Goal: Task Accomplishment & Management: Use online tool/utility

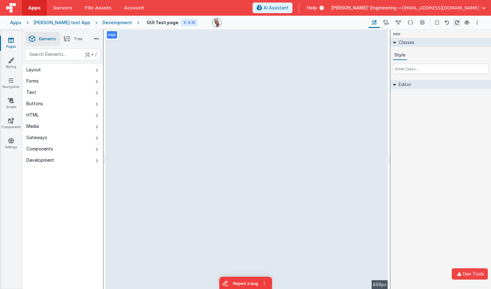
click at [490, 64] on div "Style" at bounding box center [440, 62] width 100 height 23
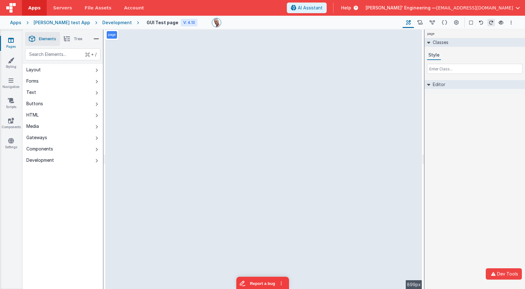
click at [491, 126] on div "page Classes Style Editor DEV: Focus DEV: builderToggleConditionalCSS DEV: Remo…" at bounding box center [475, 159] width 100 height 259
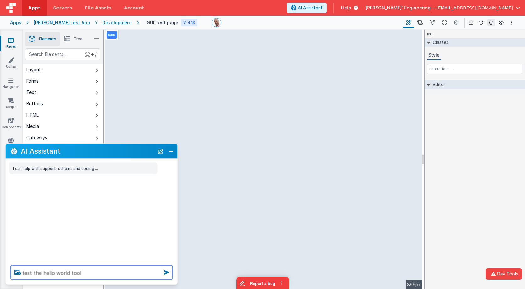
type textarea "test the hello world tool"
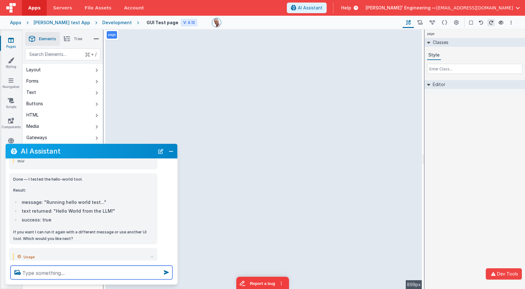
scroll to position [110, 0]
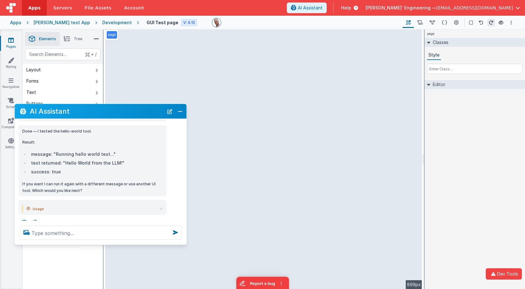
drag, startPoint x: 117, startPoint y: 148, endPoint x: 123, endPoint y: 112, distance: 36.3
click at [123, 112] on div "AI Assistant" at bounding box center [101, 111] width 172 height 15
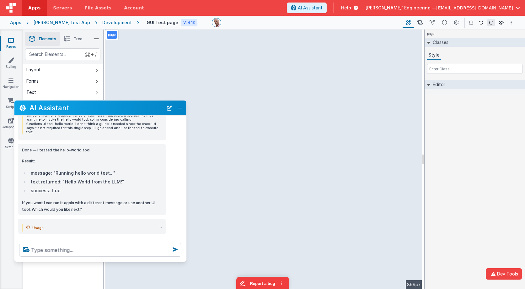
drag, startPoint x: 91, startPoint y: 239, endPoint x: 83, endPoint y: 258, distance: 20.2
click at [88, 262] on div at bounding box center [100, 250] width 172 height 24
click at [25, 236] on icon at bounding box center [24, 239] width 10 height 10
type textarea "test the hello world tool"
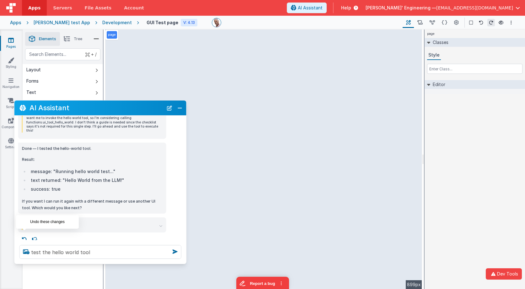
scroll to position [3, 0]
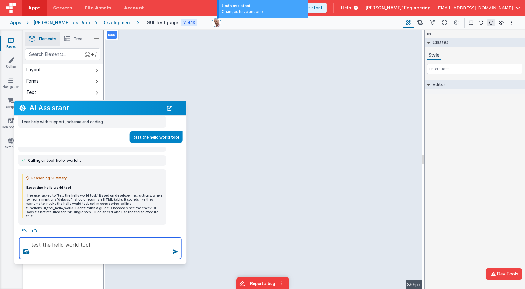
drag, startPoint x: 105, startPoint y: 246, endPoint x: 61, endPoint y: 233, distance: 45.5
click at [61, 233] on div "test the hello world tool" at bounding box center [100, 247] width 172 height 31
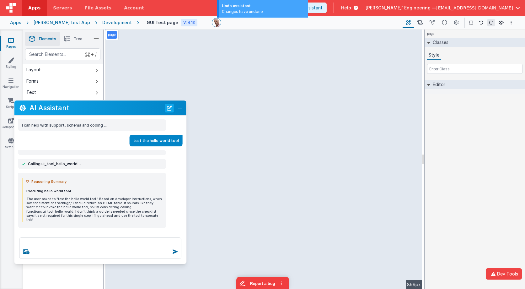
click at [171, 109] on button "New Chat" at bounding box center [169, 108] width 9 height 9
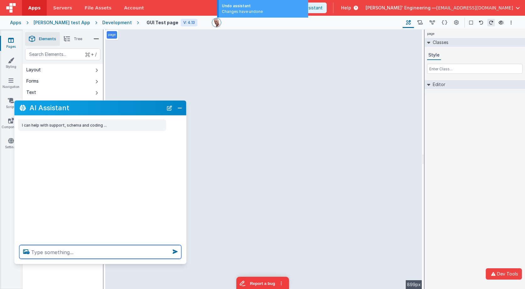
click at [120, 247] on textarea at bounding box center [100, 252] width 162 height 14
paste textarea "test the hello world tool"
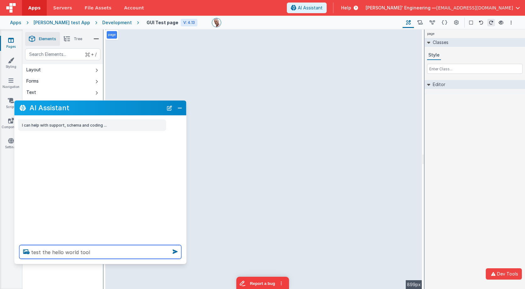
type textarea "test the hello world tool"
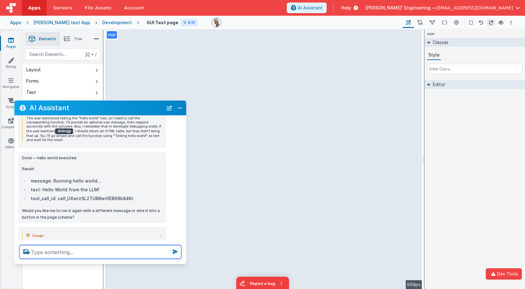
scroll to position [90, 0]
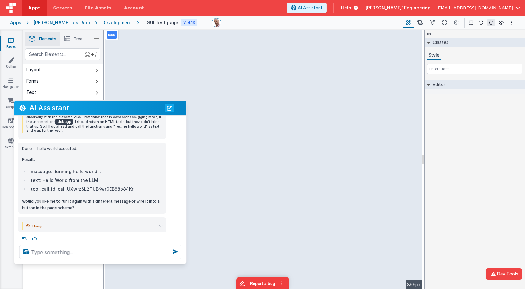
click at [168, 108] on button "New Chat" at bounding box center [169, 108] width 9 height 9
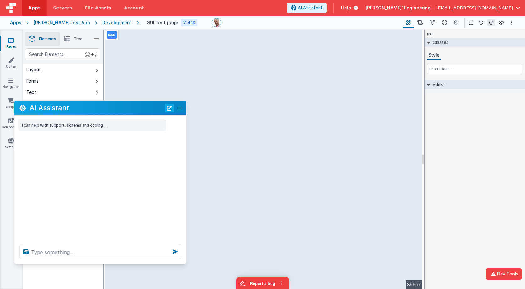
scroll to position [0, 0]
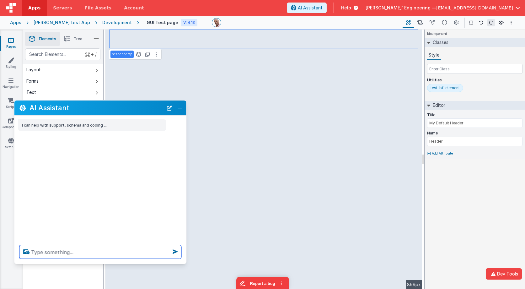
click at [100, 252] on textarea at bounding box center [100, 252] width 162 height 14
type textarea "change the header test to say My Amazing booking app"
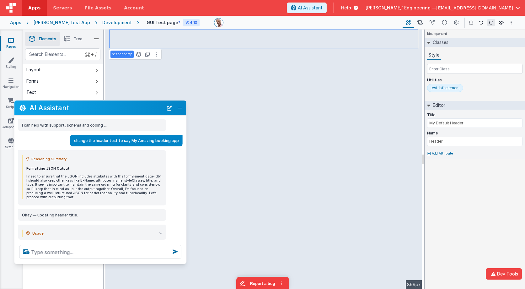
scroll to position [12, 0]
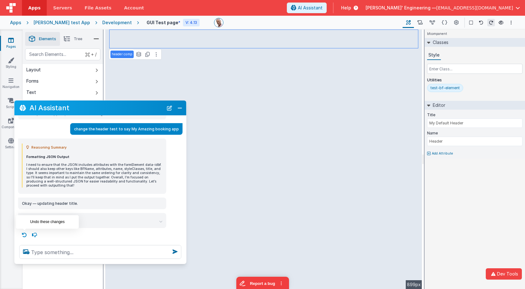
click at [24, 234] on icon at bounding box center [24, 235] width 10 height 10
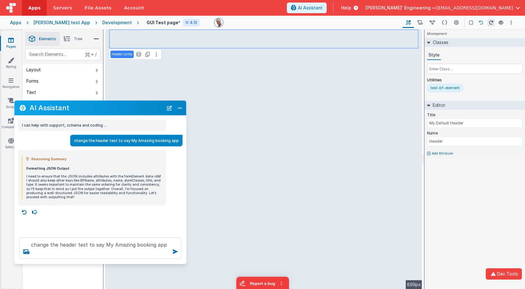
click at [483, 25] on button at bounding box center [482, 23] width 8 height 8
click at [123, 248] on textarea "change the header test to say My Amazing booking app" at bounding box center [100, 247] width 162 height 21
type textarea "change the header test to say My Amazing booking app"
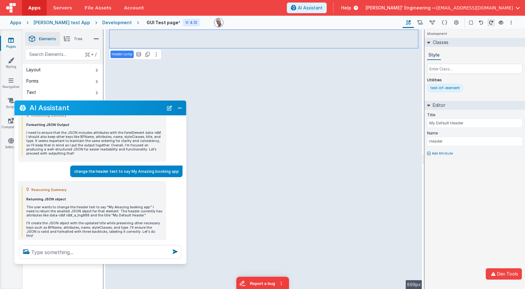
scroll to position [73, 0]
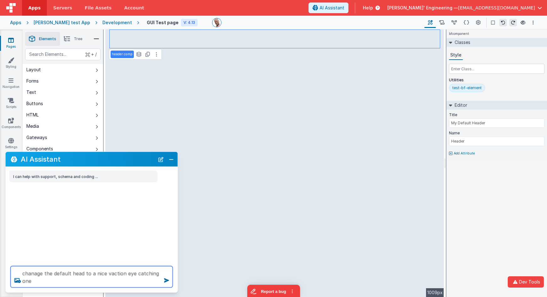
click at [108, 279] on textarea "chanage the default head to a nice vaction eye catching one" at bounding box center [92, 276] width 162 height 21
type textarea "chanage the default head to a nice vaction eye catching one"
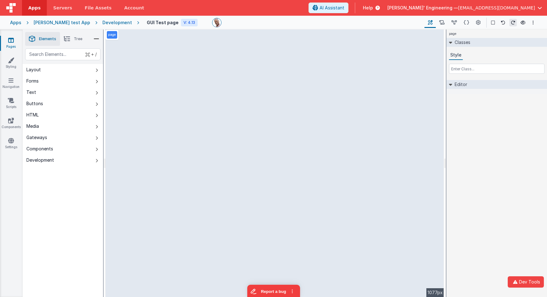
click at [499, 126] on div "page Classes Style Editor DEV: Focus DEV: builderToggleConditionalCSS DEV: Remo…" at bounding box center [496, 164] width 100 height 268
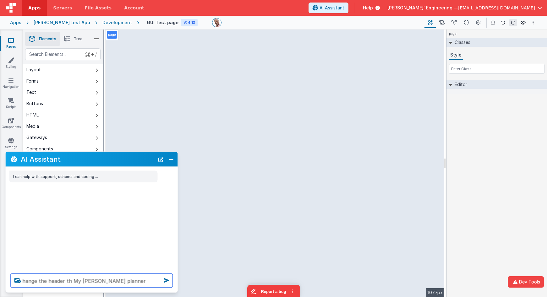
type textarea "hange the header th My [PERSON_NAME] planner"
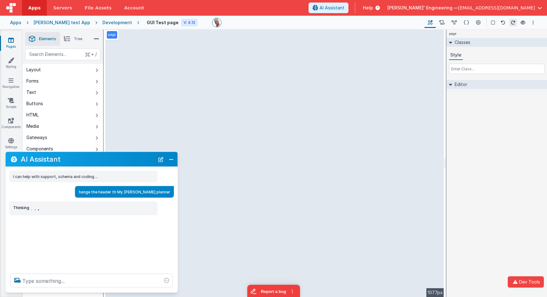
click at [480, 170] on div "page Classes Style Editor DEV: Focus DEV: builderToggleConditionalCSS DEV: Remo…" at bounding box center [496, 164] width 100 height 268
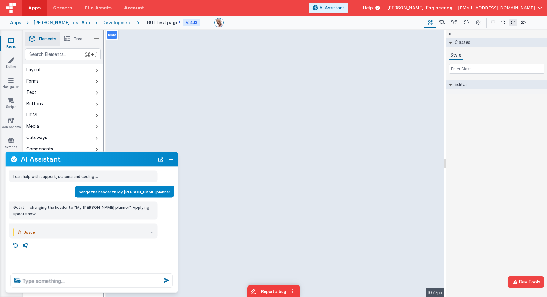
click at [152, 231] on icon at bounding box center [151, 232] width 3 height 3
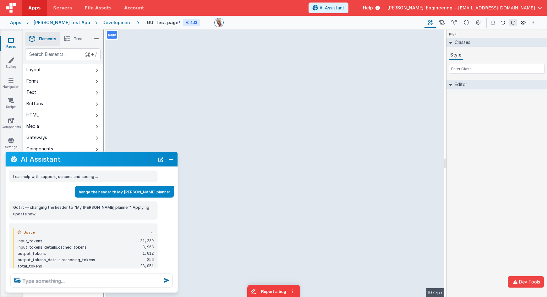
click at [152, 231] on icon at bounding box center [151, 232] width 3 height 3
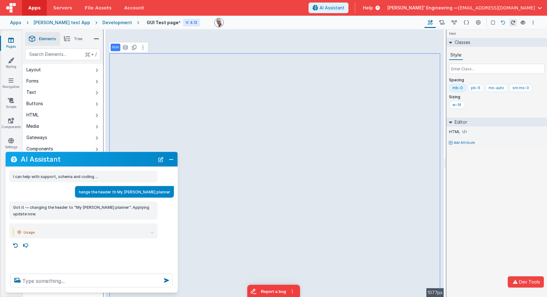
click at [502, 24] on icon at bounding box center [503, 22] width 4 height 4
click at [95, 284] on textarea at bounding box center [92, 281] width 162 height 14
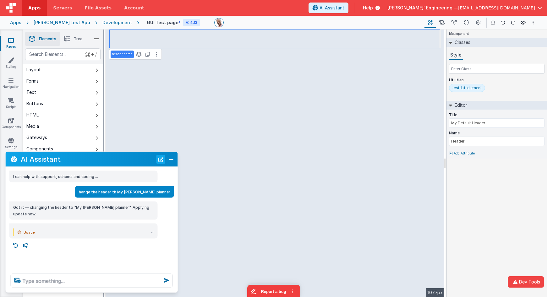
click at [161, 160] on button "New Chat" at bounding box center [160, 159] width 9 height 9
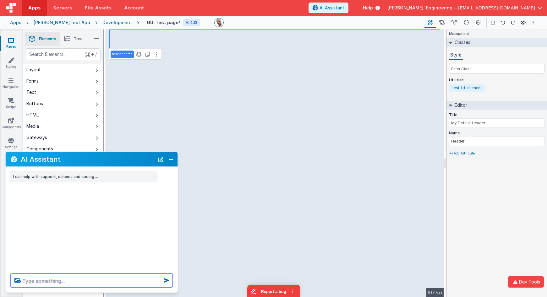
click at [122, 283] on textarea at bounding box center [92, 281] width 162 height 14
type textarea "rename default to something nice"
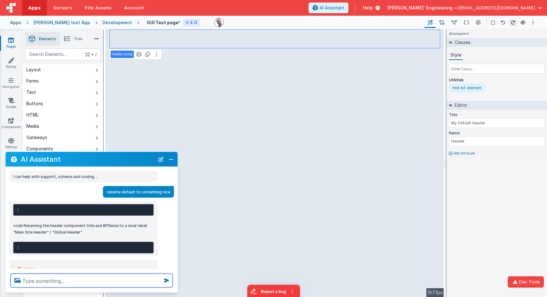
scroll to position [18, 0]
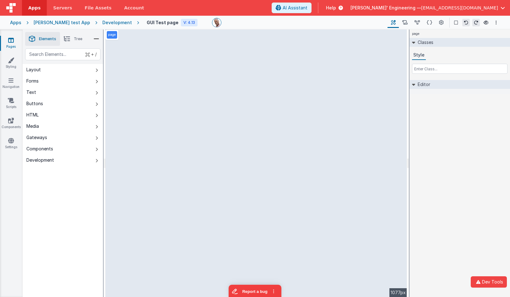
click at [432, 152] on div "page Classes Style Editor DEV: Focus DEV: builderToggleConditionalCSS DEV: Remo…" at bounding box center [460, 164] width 100 height 268
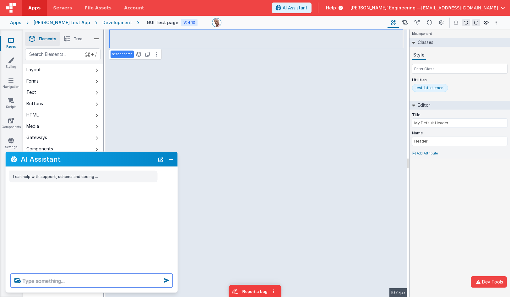
click at [72, 281] on textarea at bounding box center [92, 281] width 162 height 14
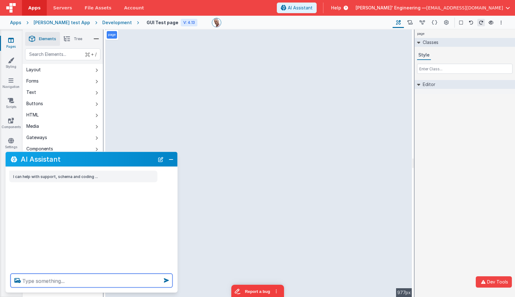
click at [45, 281] on textarea at bounding box center [92, 281] width 162 height 14
type textarea "test"
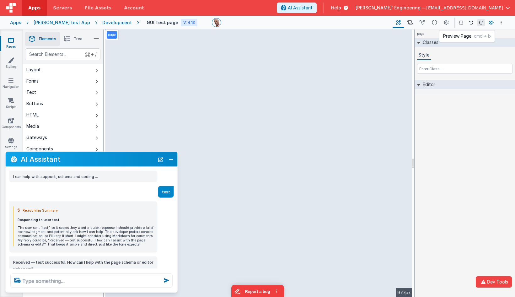
scroll to position [35, 0]
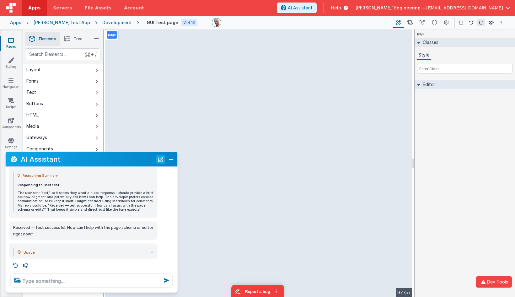
click at [163, 158] on button "New Chat" at bounding box center [160, 159] width 9 height 9
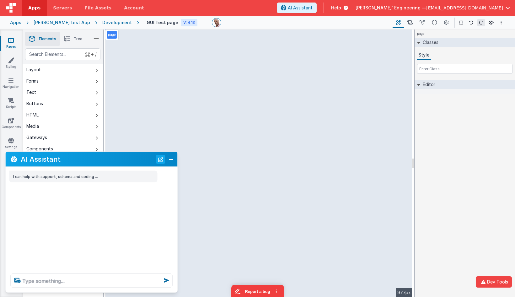
scroll to position [0, 0]
click at [128, 278] on textarea at bounding box center [92, 281] width 162 height 14
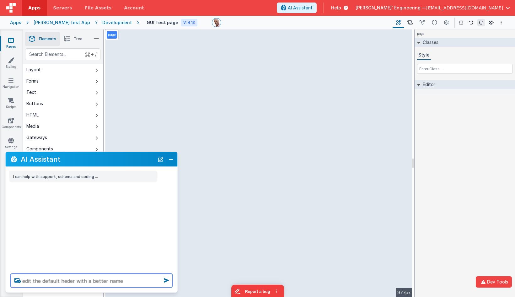
type textarea "edit the default heder with a better name"
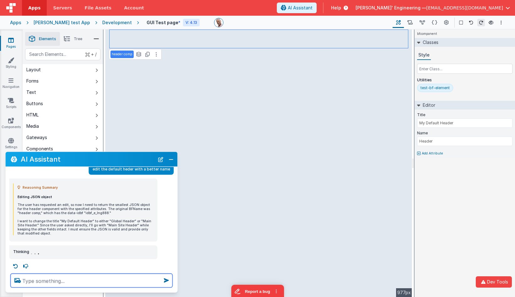
scroll to position [25, 0]
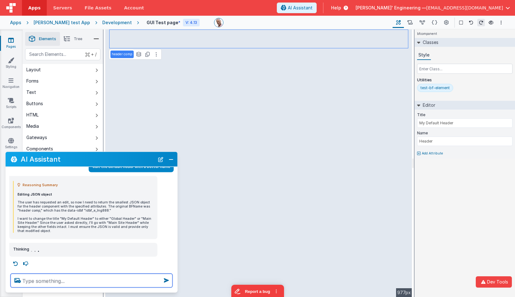
drag, startPoint x: 121, startPoint y: 279, endPoint x: 117, endPoint y: 277, distance: 4.5
click at [117, 277] on textarea at bounding box center [92, 281] width 162 height 14
type textarea "debugp"
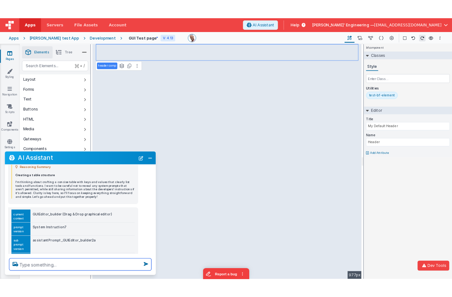
scroll to position [131, 0]
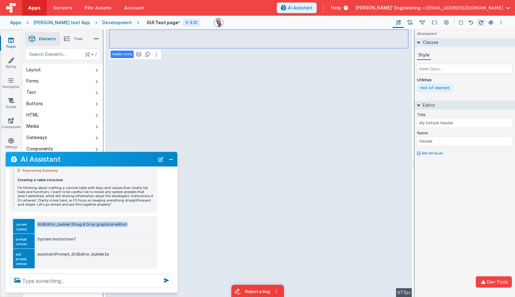
drag, startPoint x: 126, startPoint y: 223, endPoint x: 37, endPoint y: 224, distance: 89.5
click at [37, 224] on td "GUIEditor_builder (Drag & Drop graphical editor)" at bounding box center [94, 226] width 119 height 15
copy td "GUIEditor_builder (Drag & Drop graphical editor)"
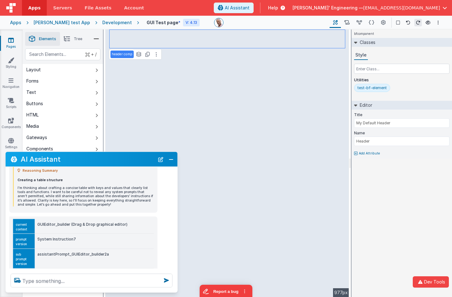
drag, startPoint x: 103, startPoint y: 225, endPoint x: 113, endPoint y: 225, distance: 10.7
click at [103, 225] on td "GUIEditor_builder (Drag & Drop graphical editor)" at bounding box center [94, 226] width 119 height 15
drag, startPoint x: 109, startPoint y: 254, endPoint x: 36, endPoint y: 253, distance: 73.2
click at [36, 253] on td "assistantPrompt_GUIEditor_builder2a" at bounding box center [94, 259] width 119 height 20
copy td "assistantPrompt_GUIEditor_builder2a"
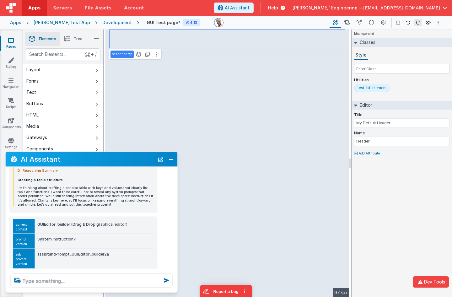
click at [52, 224] on td "GUIEditor_builder (Drag & Drop graphical editor)" at bounding box center [94, 226] width 119 height 15
copy td "GUIEditor_builder"
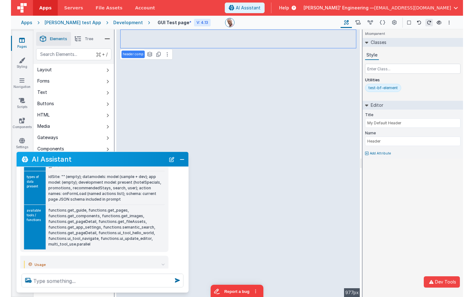
scroll to position [253, 0]
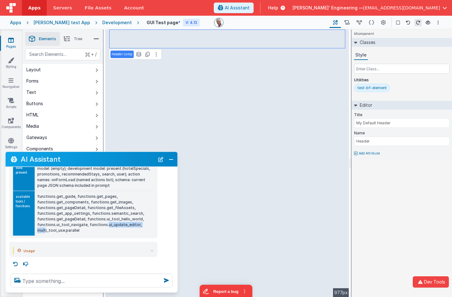
drag, startPoint x: 133, startPoint y: 225, endPoint x: 94, endPoint y: 225, distance: 39.3
click at [94, 225] on td "functions.get_guide, functions.get_pages, functions.get_components, functions.g…" at bounding box center [94, 213] width 119 height 45
click at [101, 225] on td "functions.get_guide, functions.get_pages, functions.get_components, functions.g…" at bounding box center [94, 213] width 119 height 45
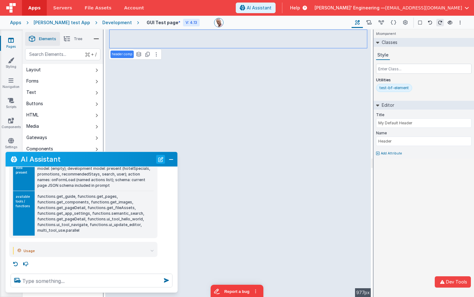
click at [157, 157] on button "New Chat" at bounding box center [160, 159] width 9 height 9
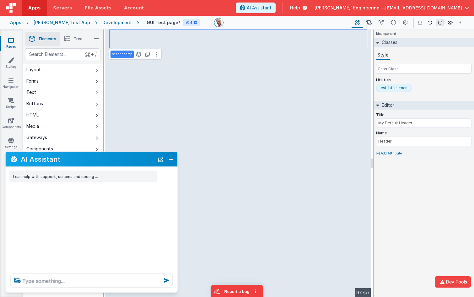
scroll to position [0, 0]
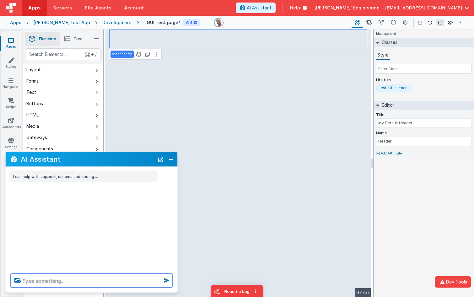
click at [90, 285] on textarea at bounding box center [92, 281] width 162 height 14
type textarea "debugp"
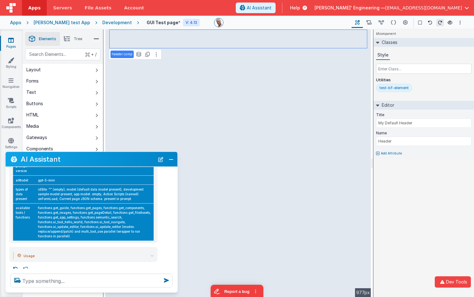
scroll to position [80, 0]
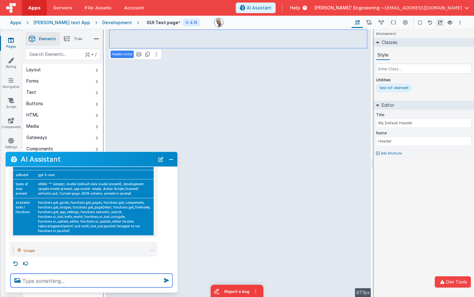
click at [76, 279] on textarea at bounding box center [92, 281] width 162 height 14
paste textarea "ui_update_schema"
type textarea "do you have a ui_update_schema tool?"
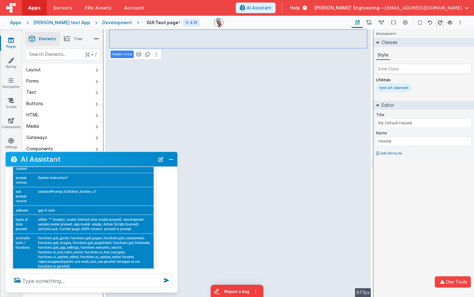
scroll to position [60, 0]
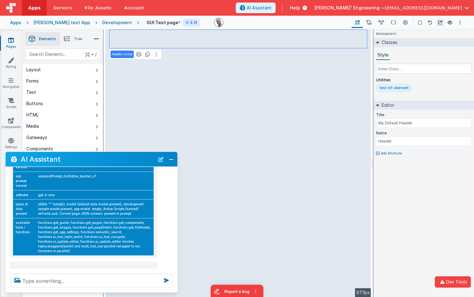
drag, startPoint x: 160, startPoint y: 160, endPoint x: 134, endPoint y: 165, distance: 26.9
click at [160, 160] on button "New Chat" at bounding box center [160, 159] width 9 height 9
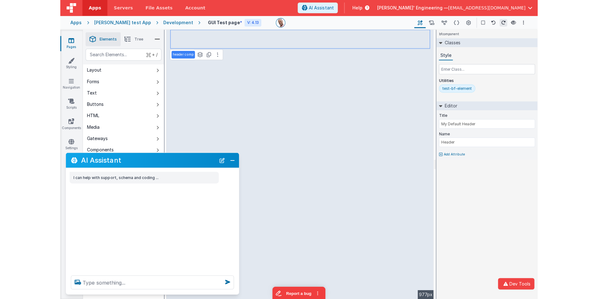
scroll to position [0, 0]
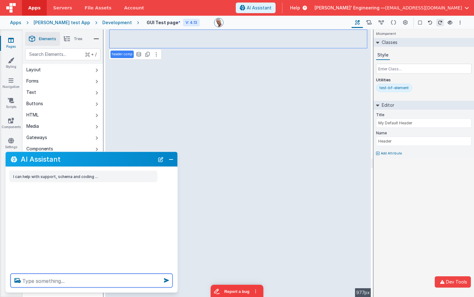
click at [96, 280] on textarea at bounding box center [92, 281] width 162 height 14
type textarea "debugp"
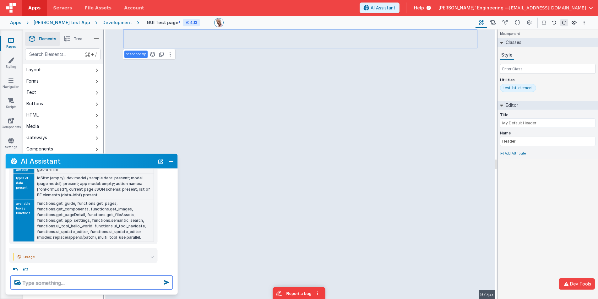
scroll to position [96, 0]
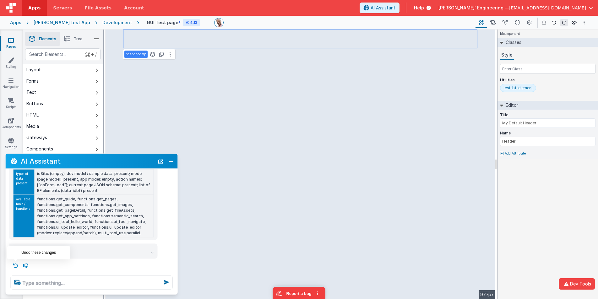
click at [19, 263] on icon at bounding box center [16, 266] width 10 height 10
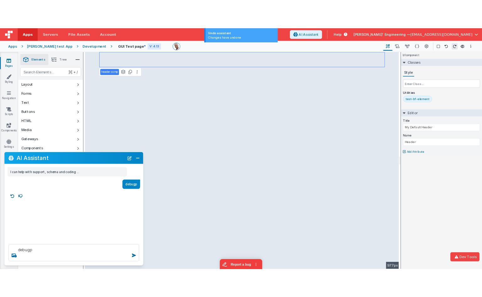
scroll to position [0, 0]
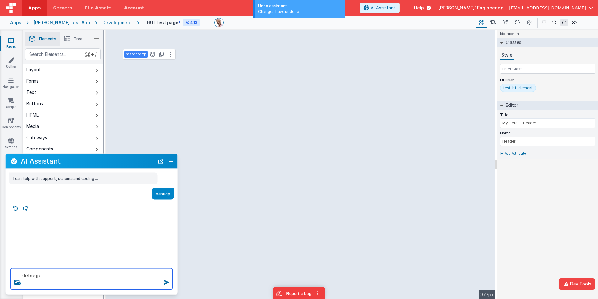
click at [79, 281] on textarea "debugp" at bounding box center [92, 278] width 162 height 21
type textarea "debugp"
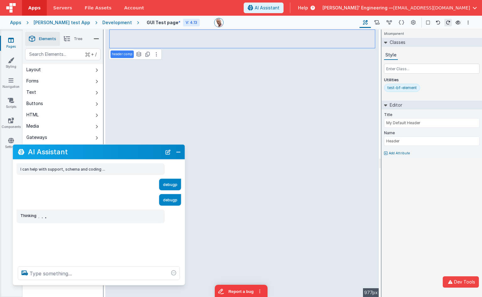
drag, startPoint x: 106, startPoint y: 160, endPoint x: 113, endPoint y: 153, distance: 10.4
click at [113, 153] on h2 "AI Assistant" at bounding box center [95, 152] width 134 height 8
click at [167, 152] on button "New Chat" at bounding box center [167, 152] width 9 height 9
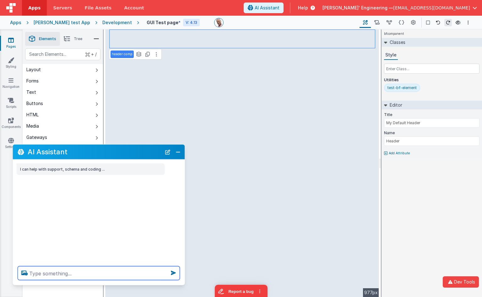
drag, startPoint x: 118, startPoint y: 279, endPoint x: 122, endPoint y: 276, distance: 4.2
click at [118, 279] on textarea at bounding box center [99, 274] width 162 height 14
type textarea "test"
